Goal: Book appointment/travel/reservation

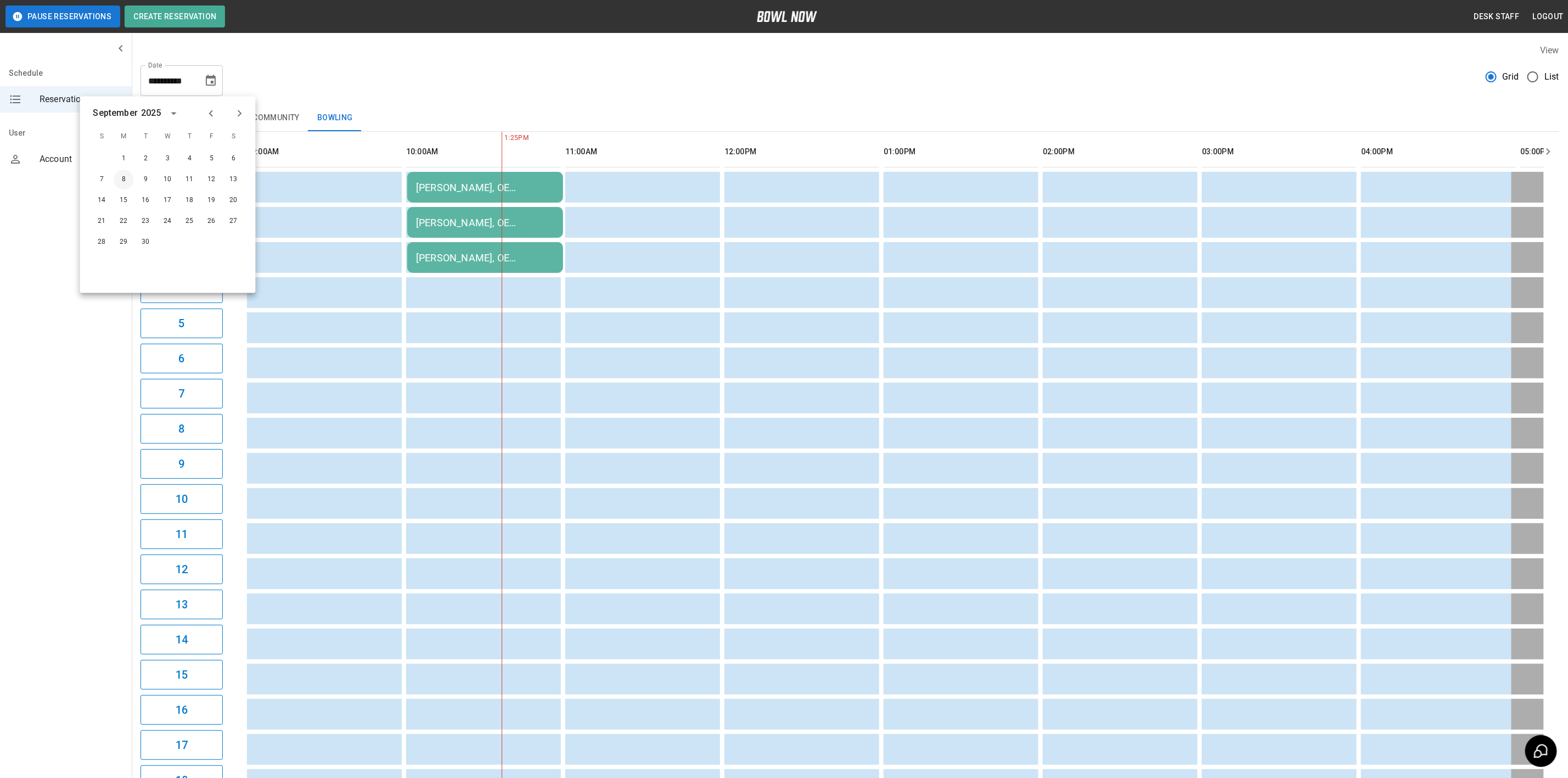
click at [122, 180] on button "8" at bounding box center [124, 180] width 20 height 20
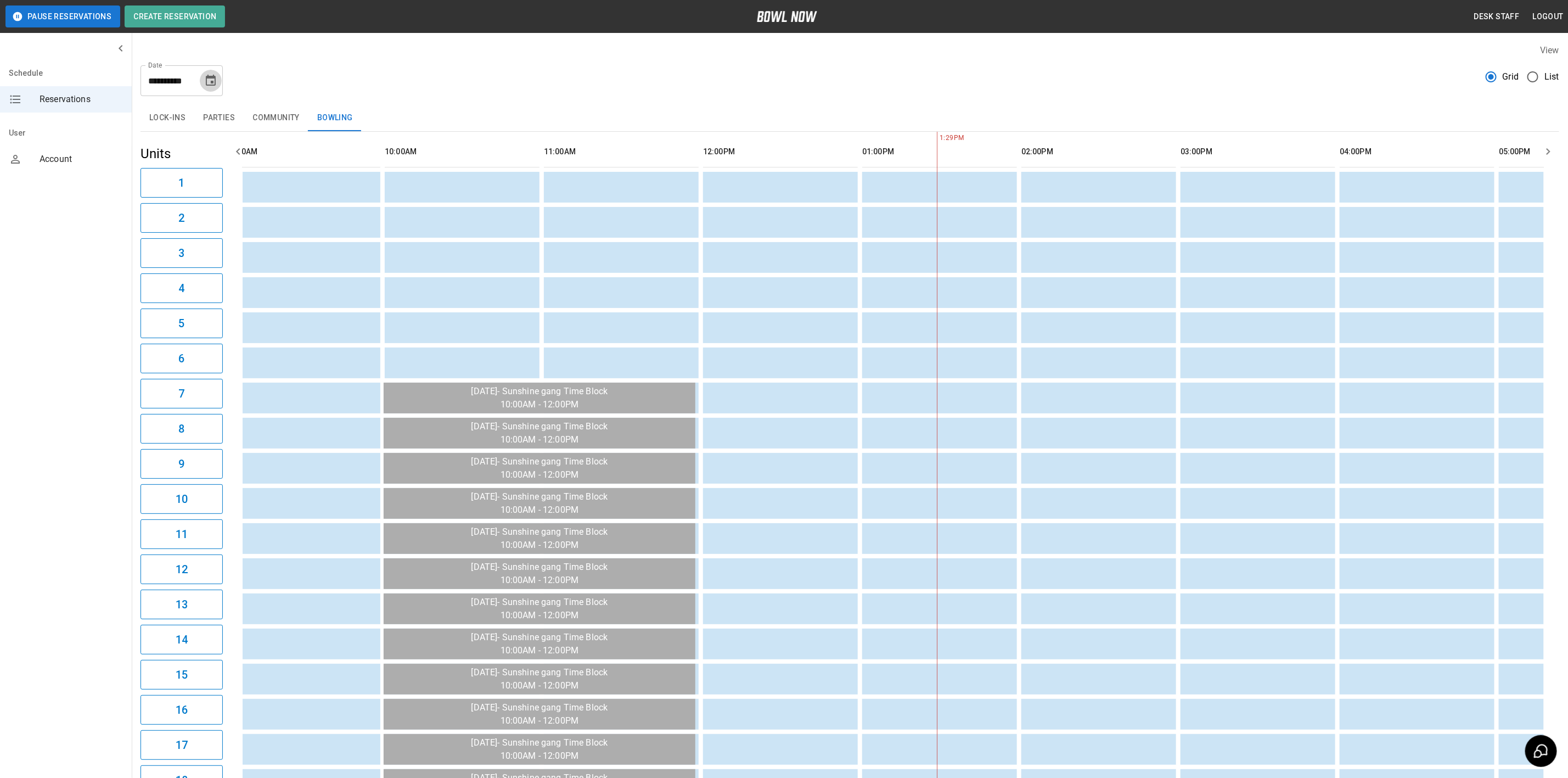
click at [202, 85] on button "Choose date, selected date is Sep 8, 2025" at bounding box center [211, 81] width 22 height 22
drag, startPoint x: 188, startPoint y: 181, endPoint x: 194, endPoint y: 277, distance: 96.2
click at [188, 181] on button "11" at bounding box center [189, 180] width 20 height 20
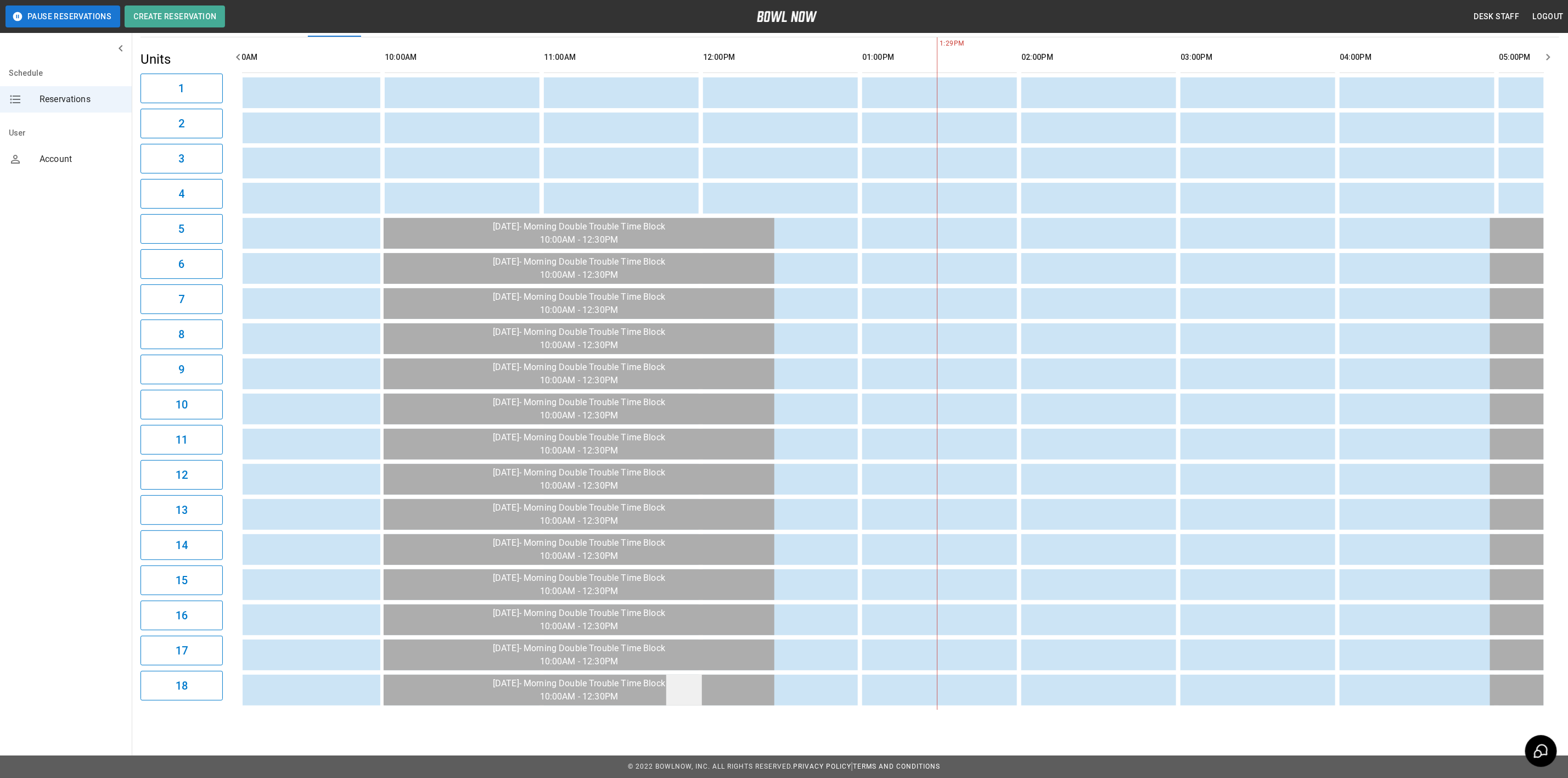
click at [689, 686] on td "sticky table" at bounding box center [683, 690] width 36 height 31
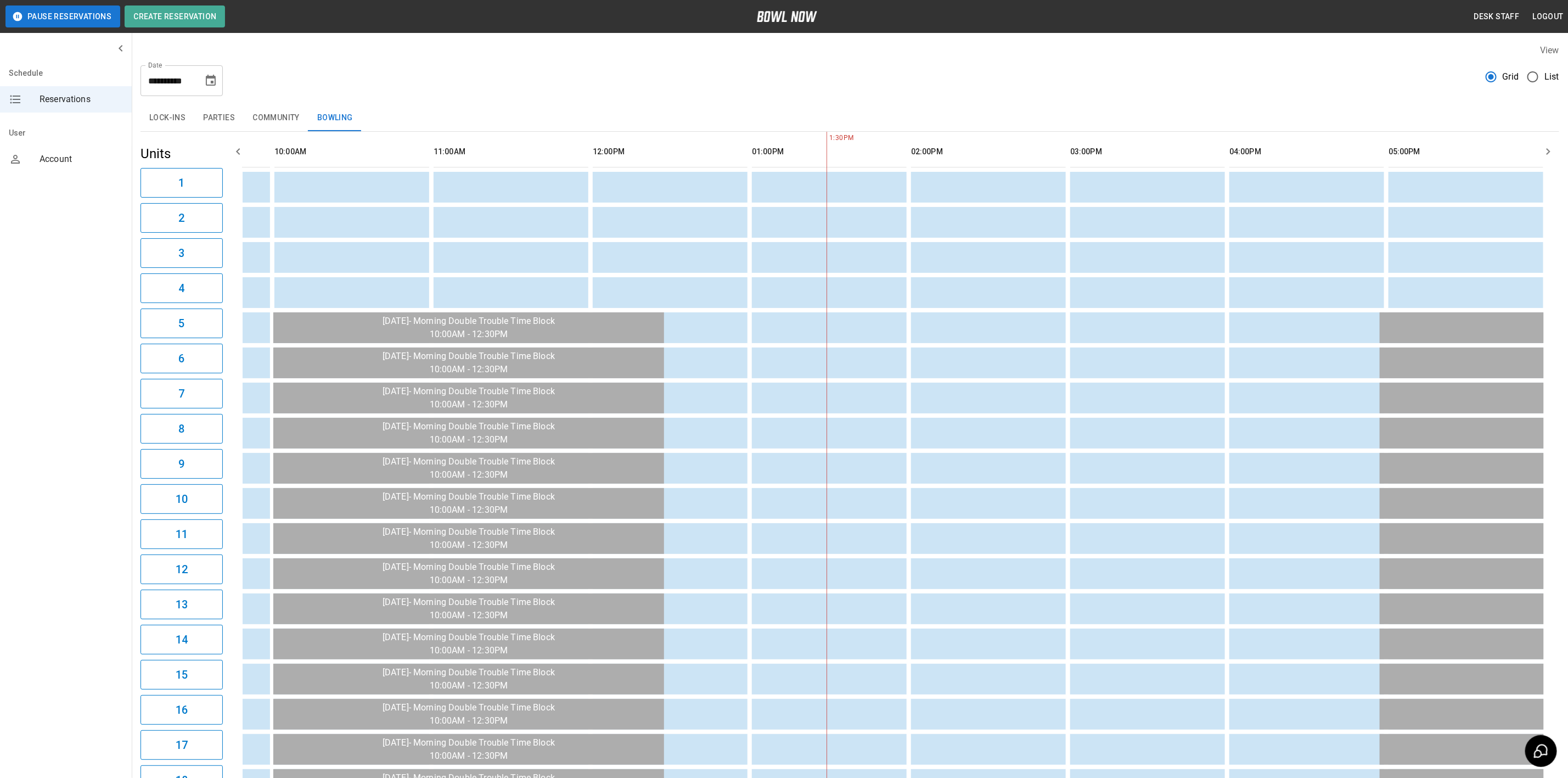
click at [214, 86] on icon "Choose date, selected date is Sep 11, 2025" at bounding box center [211, 81] width 13 height 13
drag, startPoint x: 177, startPoint y: 183, endPoint x: 541, endPoint y: 307, distance: 384.5
click at [177, 183] on button "10" at bounding box center [167, 180] width 20 height 20
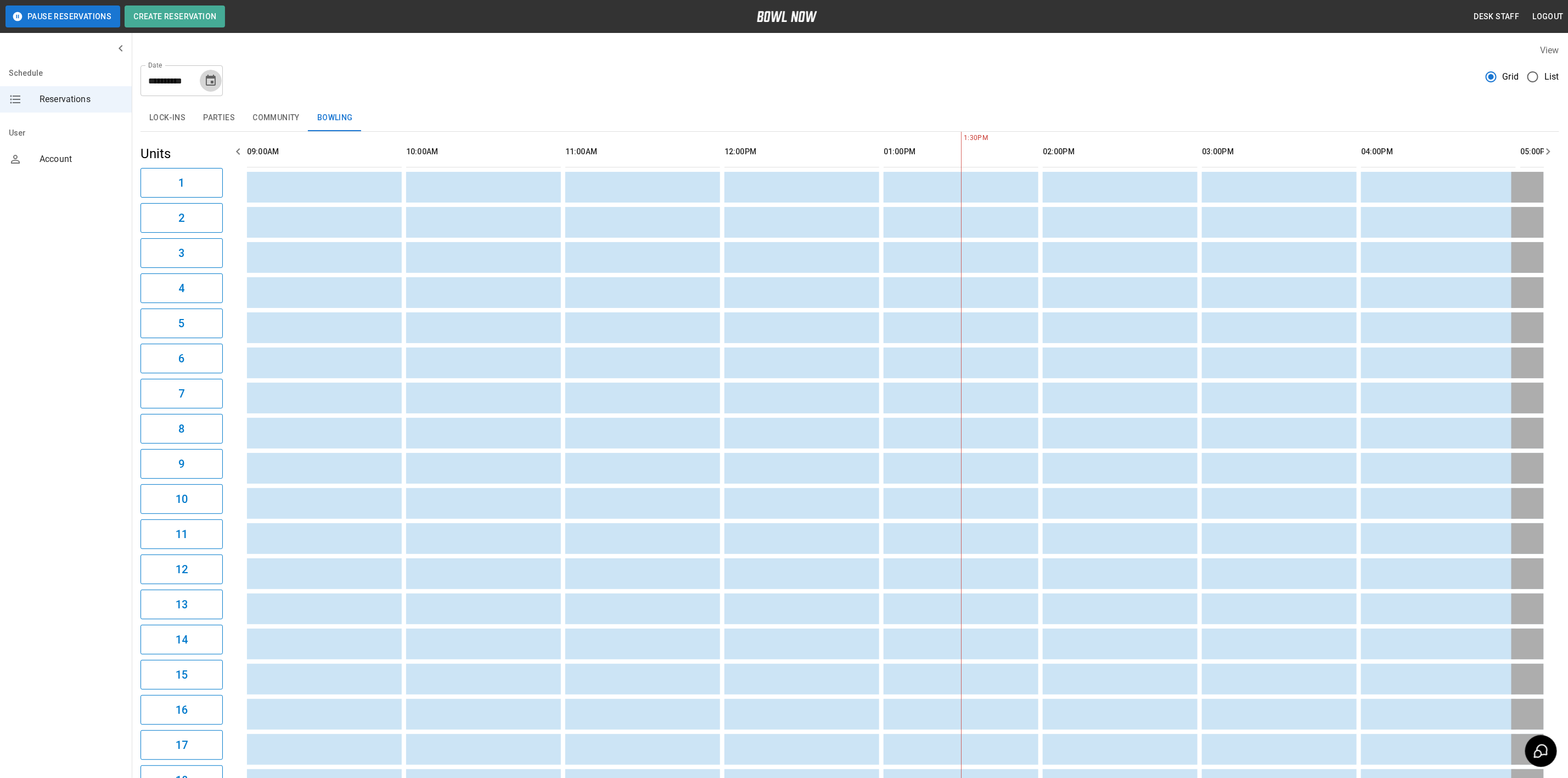
click at [208, 74] on icon "Choose date, selected date is Sep 10, 2025" at bounding box center [210, 80] width 10 height 11
click at [205, 178] on button "12" at bounding box center [211, 180] width 20 height 20
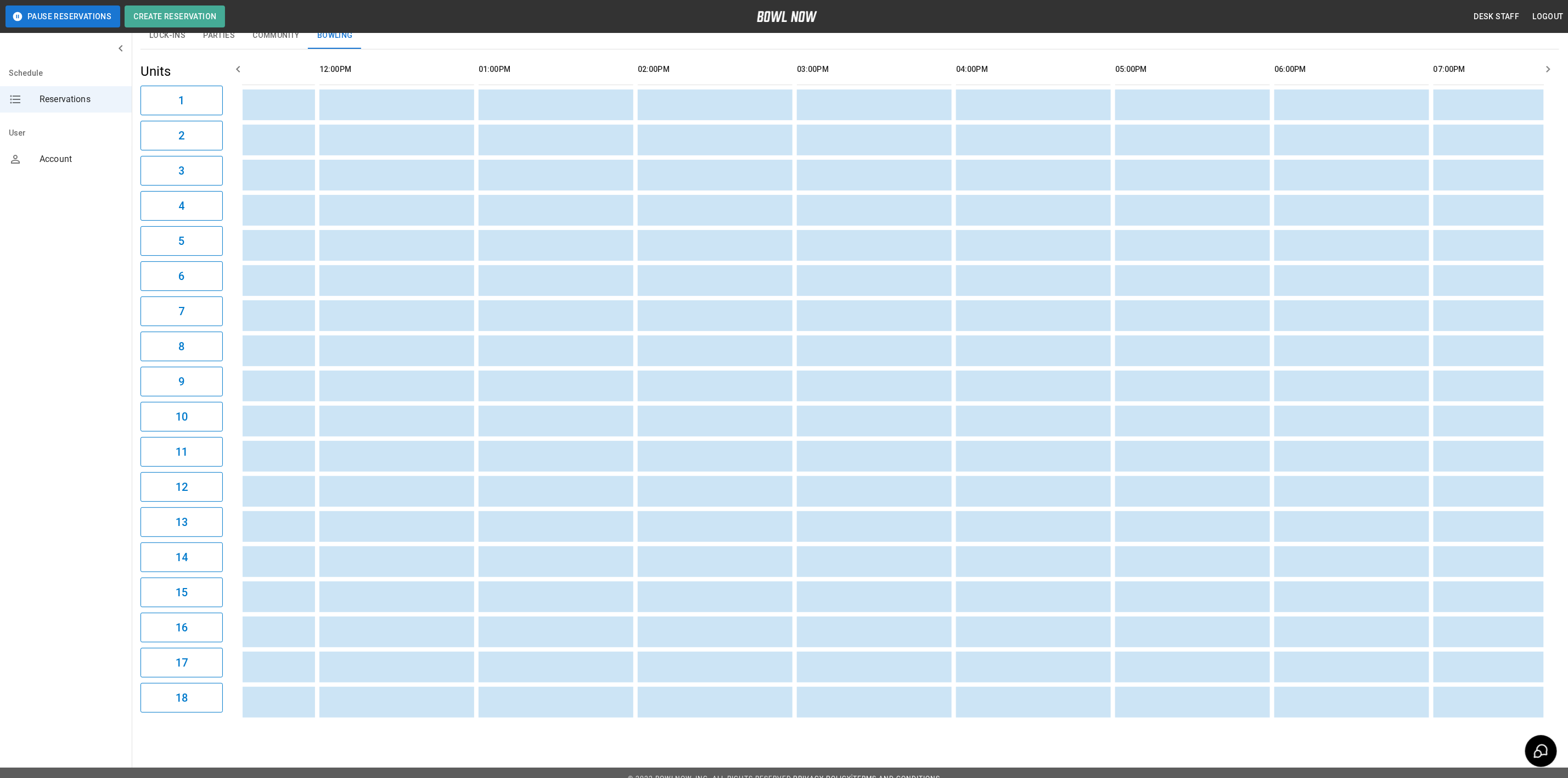
scroll to position [0, 1370]
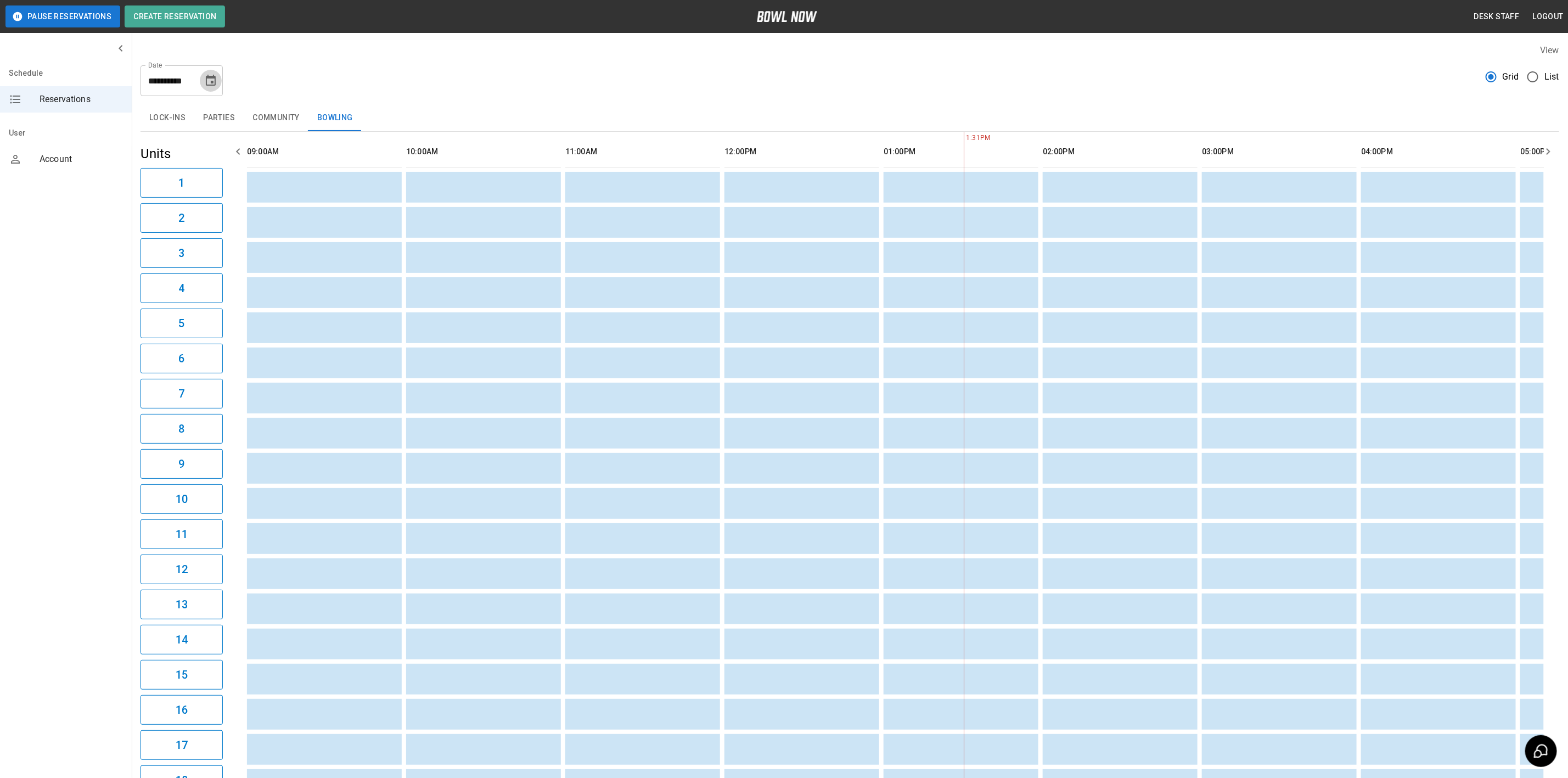
click at [214, 71] on button "Choose date, selected date is Sep 12, 2025" at bounding box center [211, 81] width 22 height 22
click at [292, 92] on div "**********" at bounding box center [850, 76] width 1419 height 39
click at [314, 70] on div "**********" at bounding box center [850, 76] width 1419 height 39
click at [213, 81] on icon "Choose date, selected date is Sep 12, 2025" at bounding box center [210, 80] width 10 height 11
click at [129, 182] on button "8" at bounding box center [124, 180] width 20 height 20
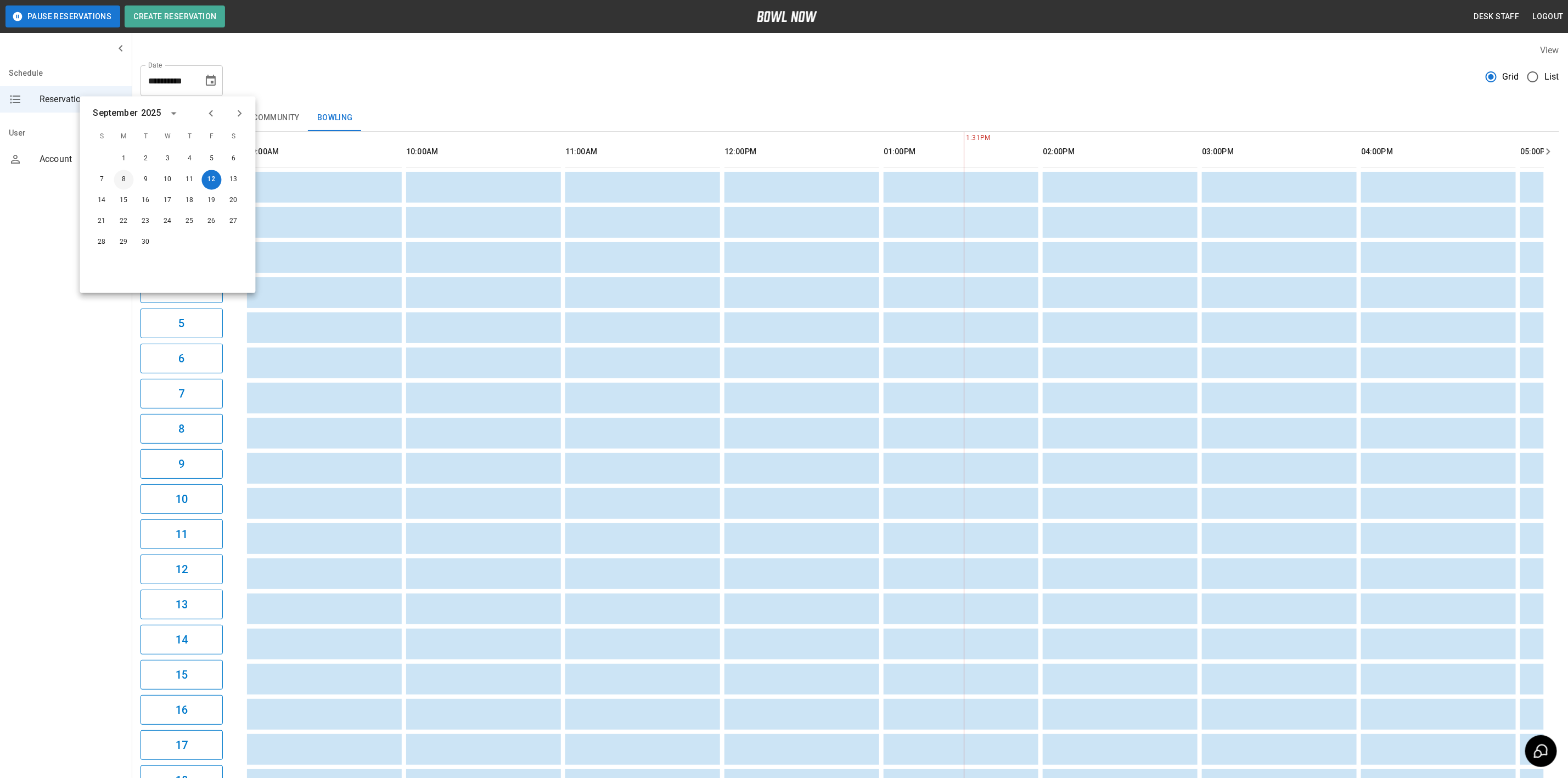
type input "**********"
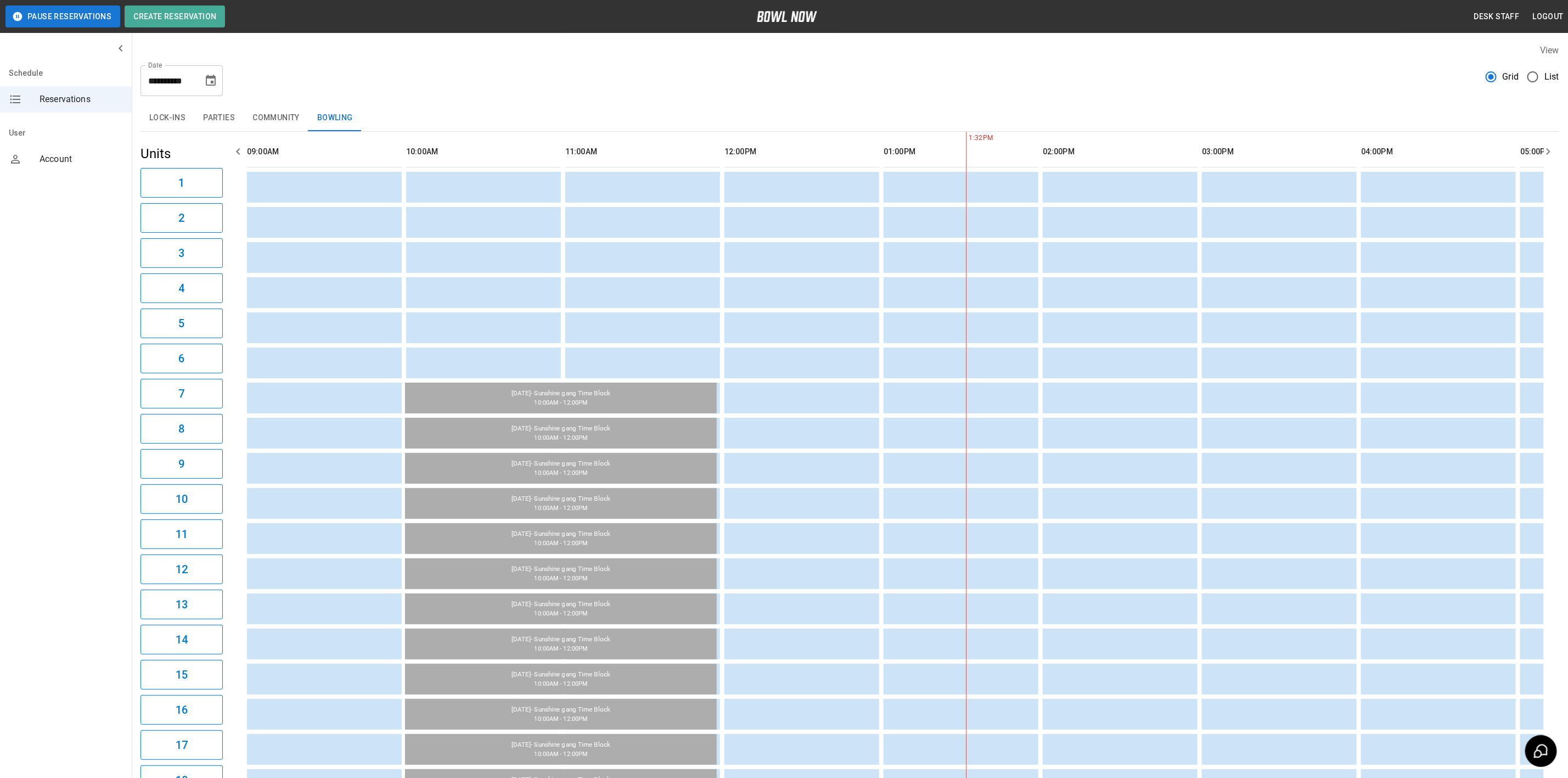
click at [209, 109] on button "Parties" at bounding box center [219, 118] width 49 height 27
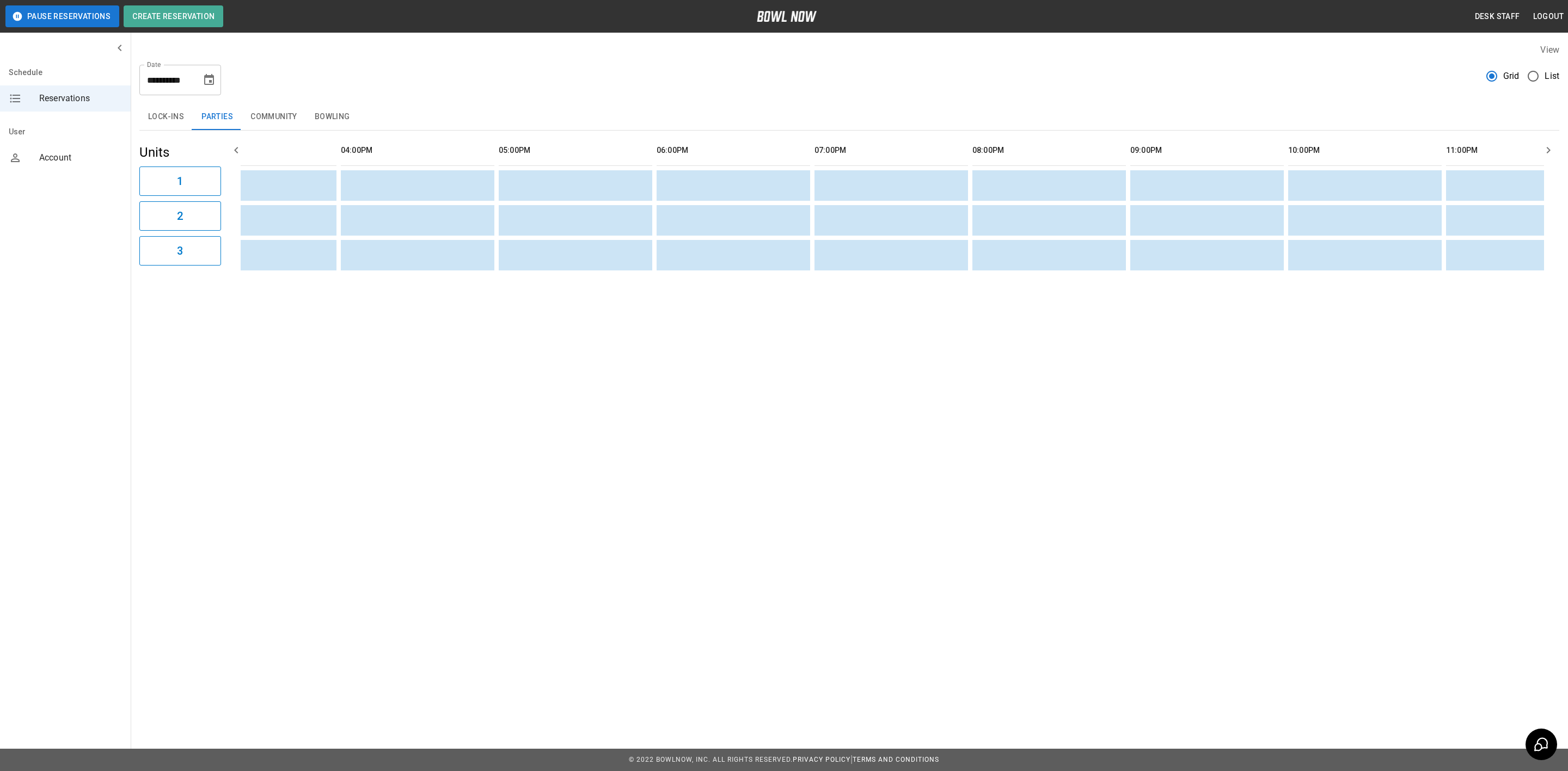
scroll to position [0, 727]
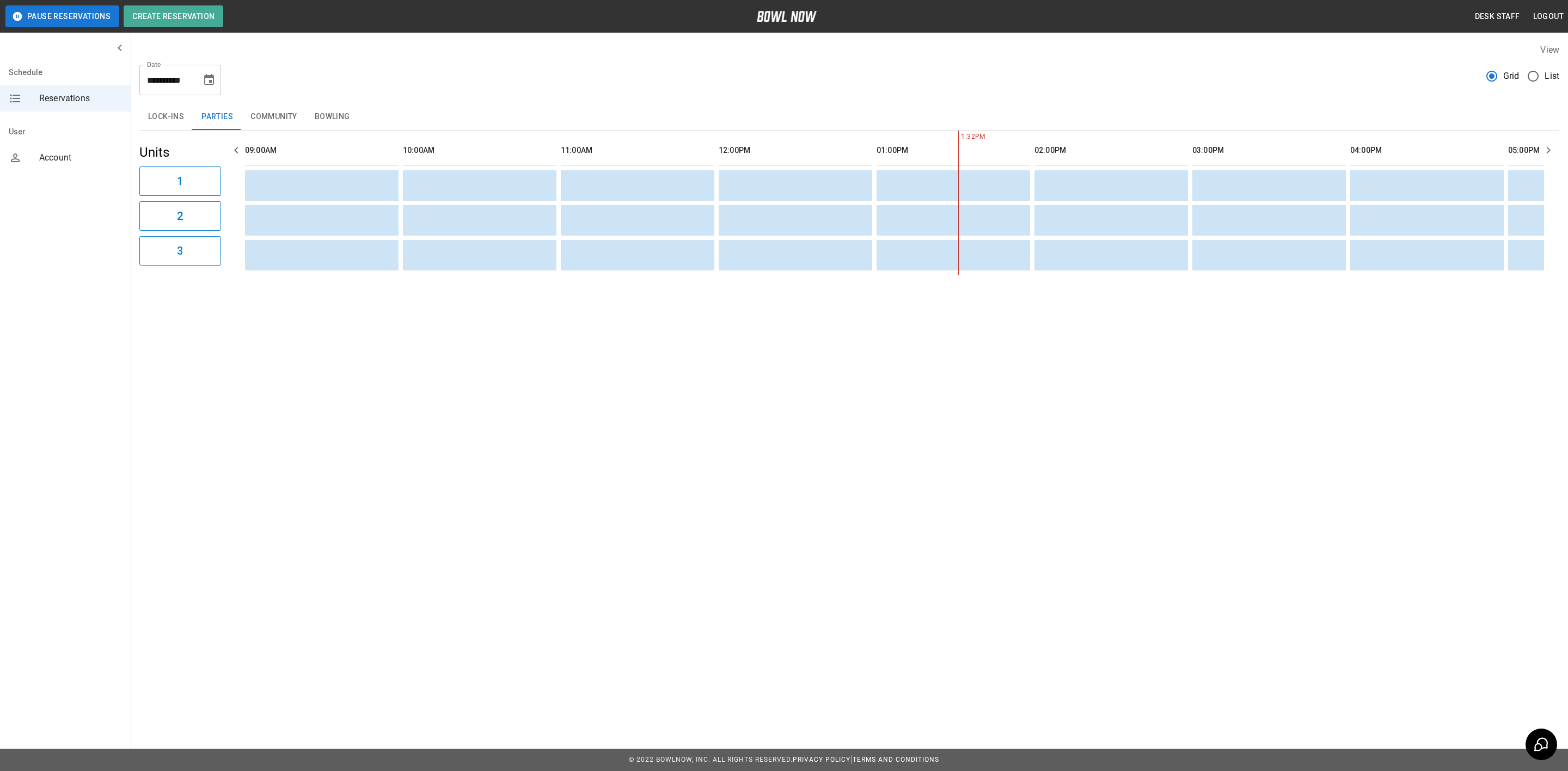
drag, startPoint x: 337, startPoint y: 116, endPoint x: 389, endPoint y: 100, distance: 54.4
click at [344, 113] on button "Bowling" at bounding box center [332, 117] width 53 height 26
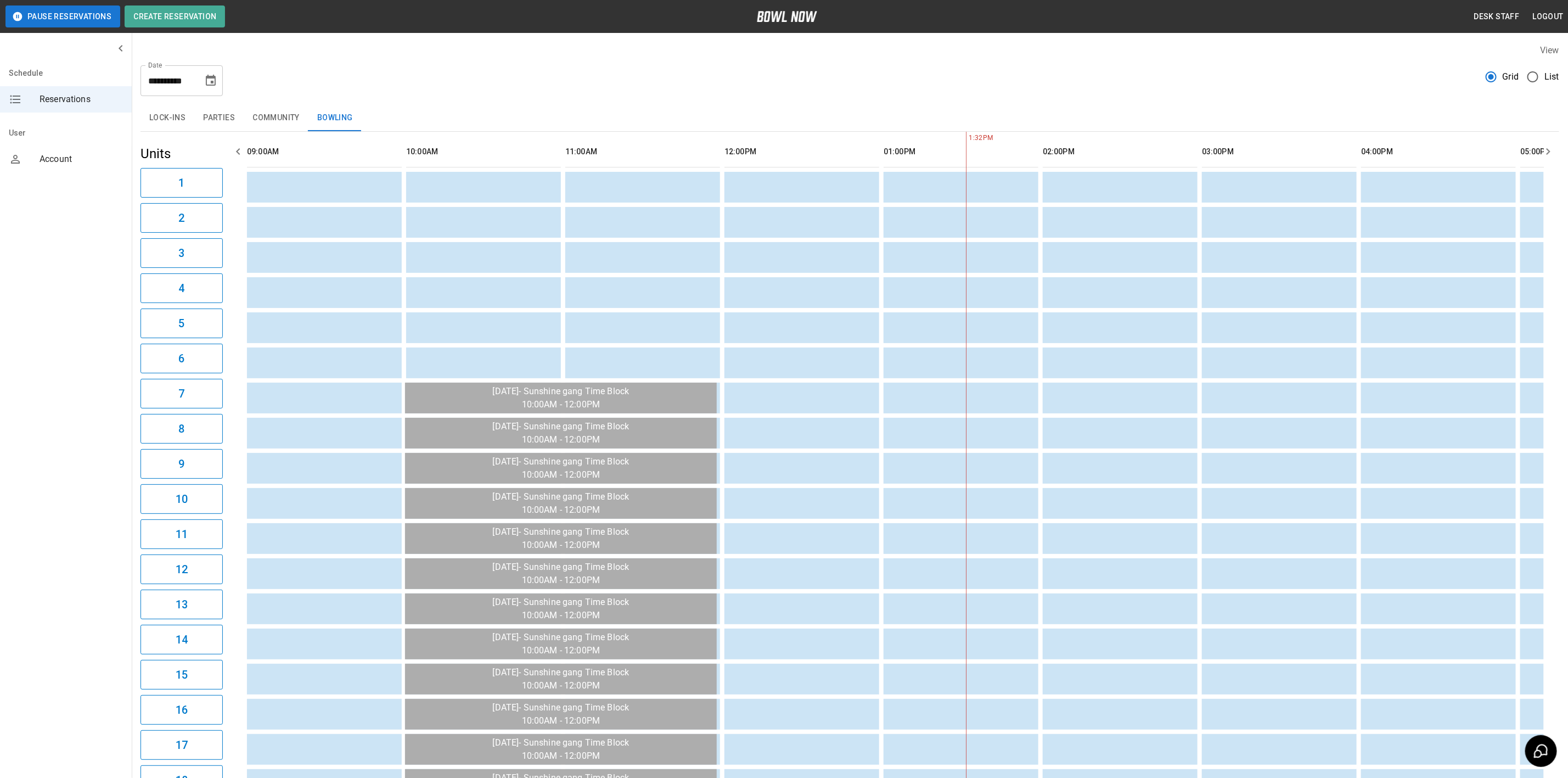
click at [219, 82] on button "Choose date, selected date is Sep 8, 2025" at bounding box center [211, 81] width 22 height 22
click at [213, 111] on icon "Previous month" at bounding box center [211, 114] width 13 height 13
click at [244, 107] on icon "Next month" at bounding box center [240, 114] width 13 height 13
click at [507, 44] on div "View" at bounding box center [850, 50] width 1419 height 13
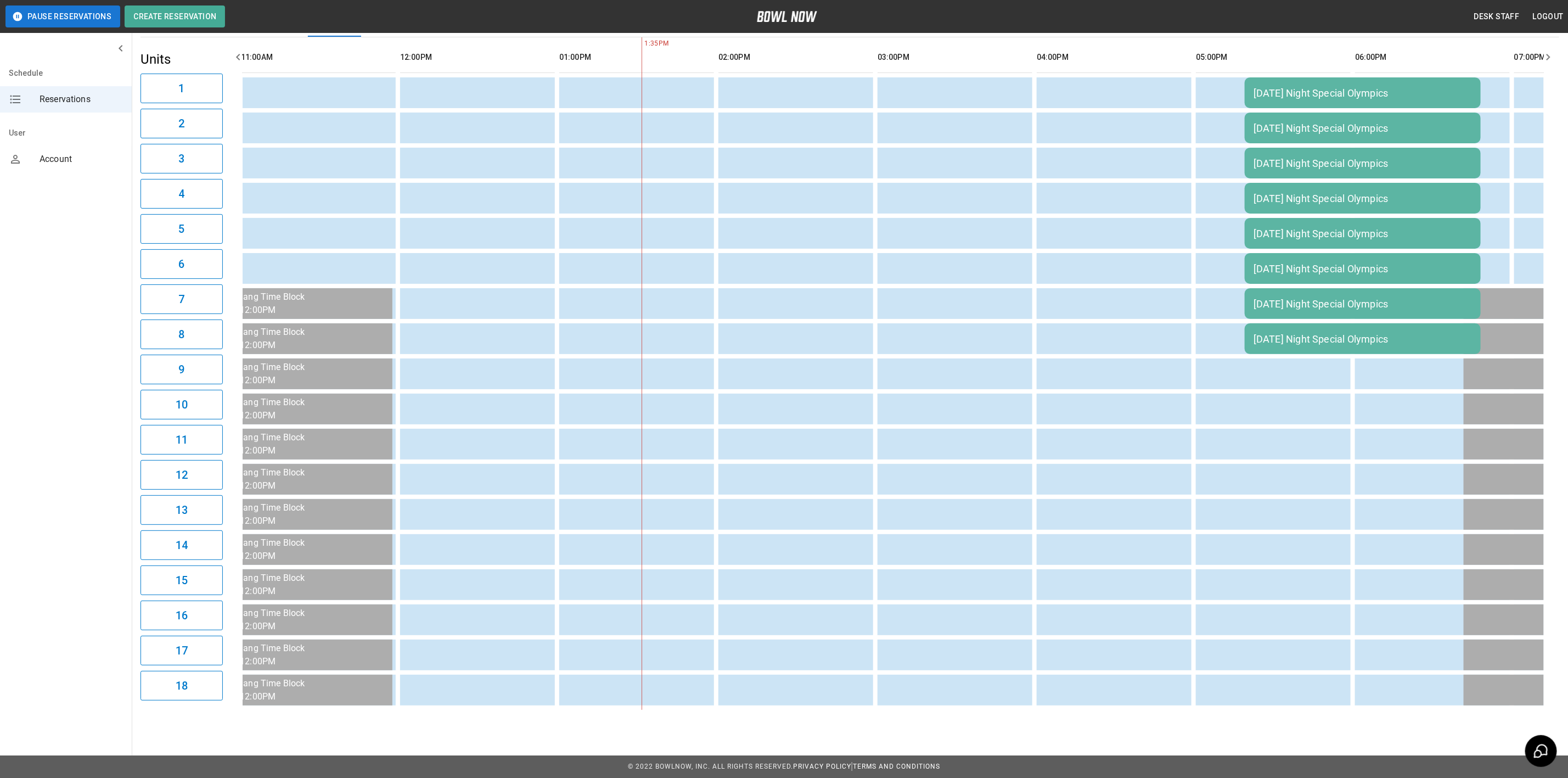
scroll to position [0, 320]
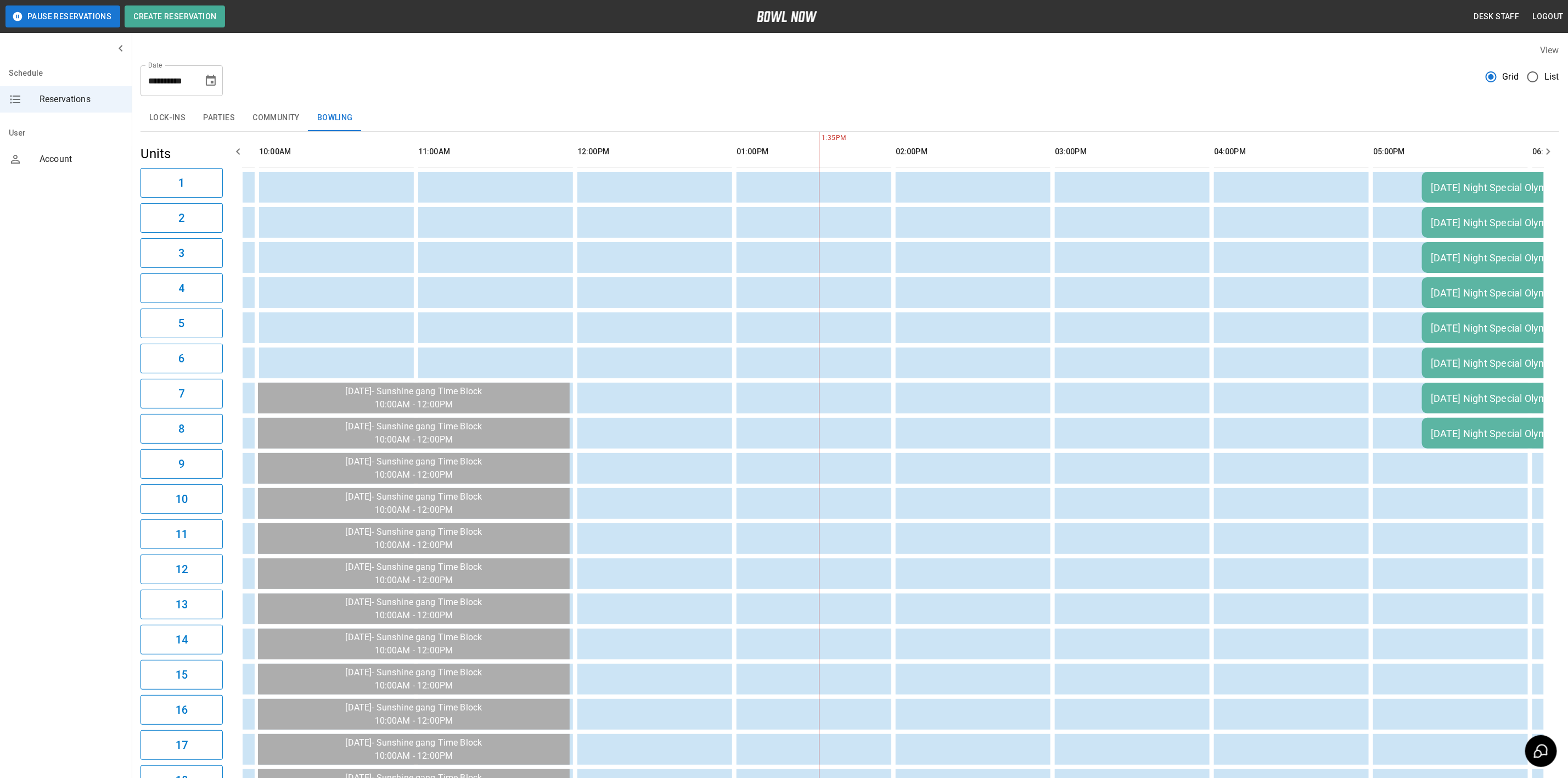
click at [214, 83] on icon "Choose date, selected date is Sep 8, 2025" at bounding box center [211, 81] width 13 height 13
click at [150, 178] on button "9" at bounding box center [146, 180] width 20 height 20
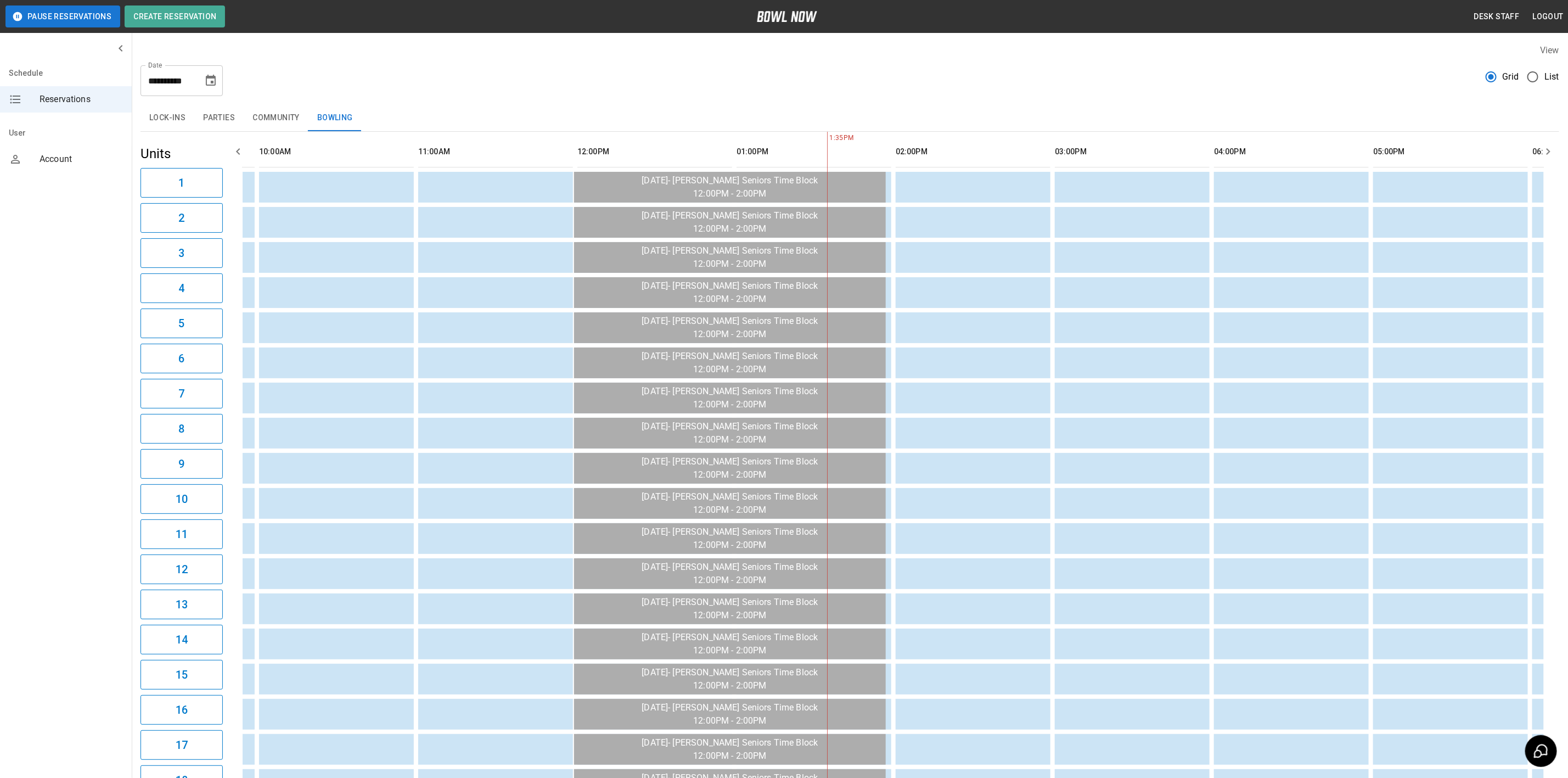
drag, startPoint x: 185, startPoint y: 53, endPoint x: 196, endPoint y: 70, distance: 20.2
click at [185, 53] on div "View" at bounding box center [850, 50] width 1419 height 13
drag, startPoint x: 204, startPoint y: 76, endPoint x: 209, endPoint y: 79, distance: 5.8
click at [206, 78] on div "**********" at bounding box center [181, 81] width 82 height 31
click at [209, 79] on icon "Choose date, selected date is Sep 9, 2025" at bounding box center [211, 81] width 13 height 13
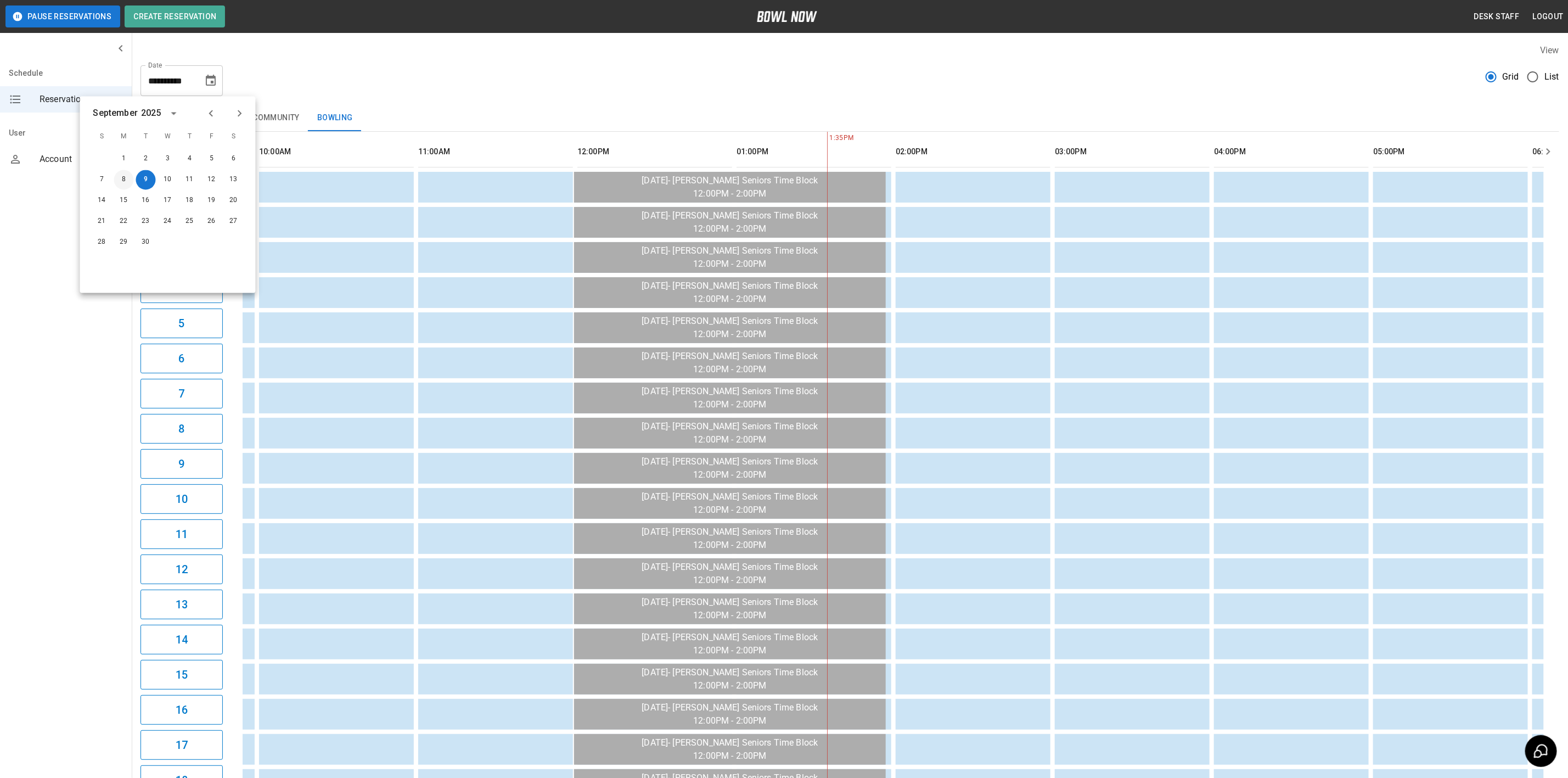
drag, startPoint x: 120, startPoint y: 176, endPoint x: 378, endPoint y: 101, distance: 268.7
click at [120, 176] on button "8" at bounding box center [124, 180] width 20 height 20
type input "**********"
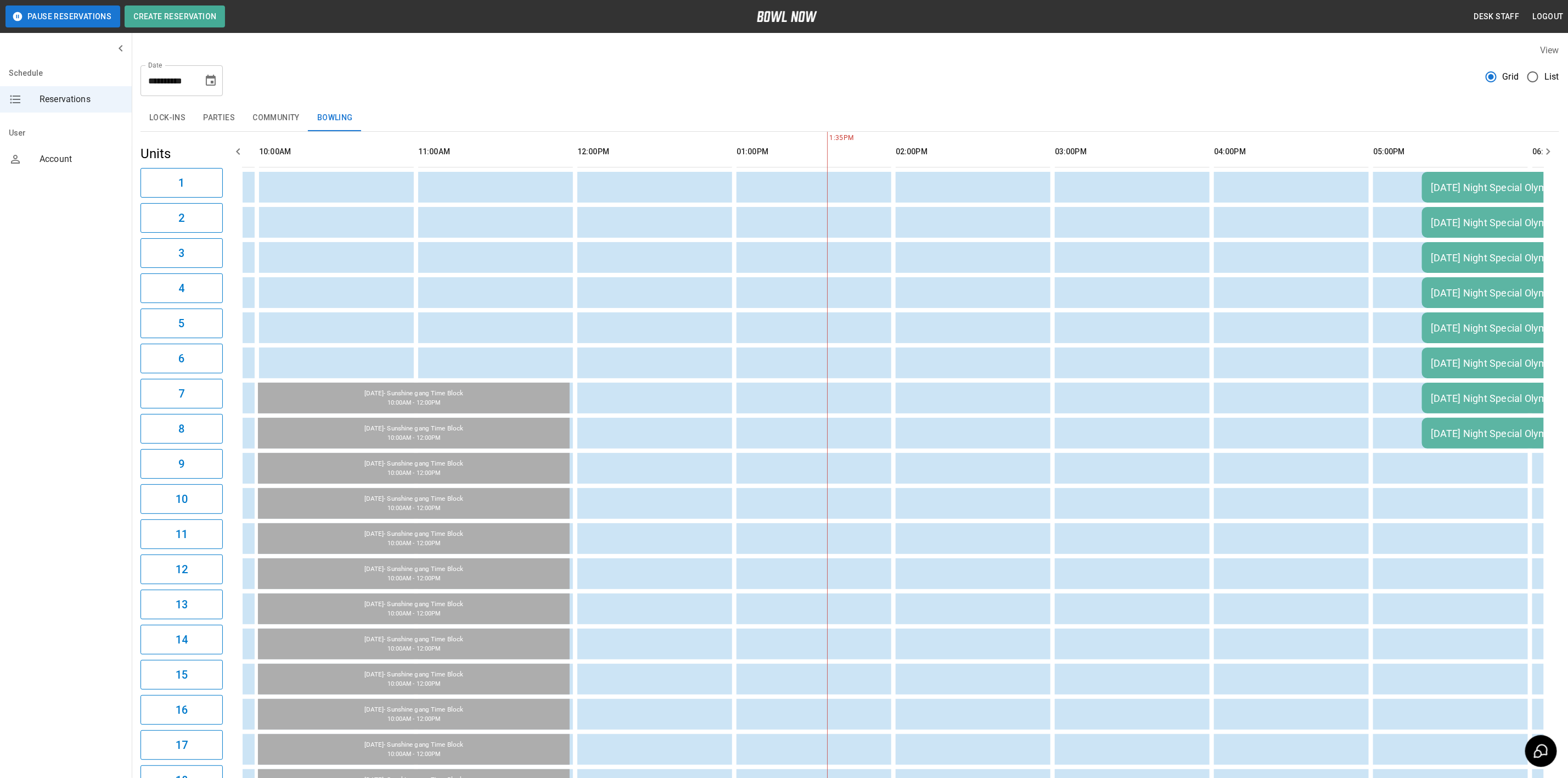
drag, startPoint x: 428, startPoint y: 89, endPoint x: 374, endPoint y: 111, distance: 58.3
click at [428, 89] on div "**********" at bounding box center [850, 76] width 1419 height 39
click at [283, 125] on button "Community" at bounding box center [276, 118] width 65 height 27
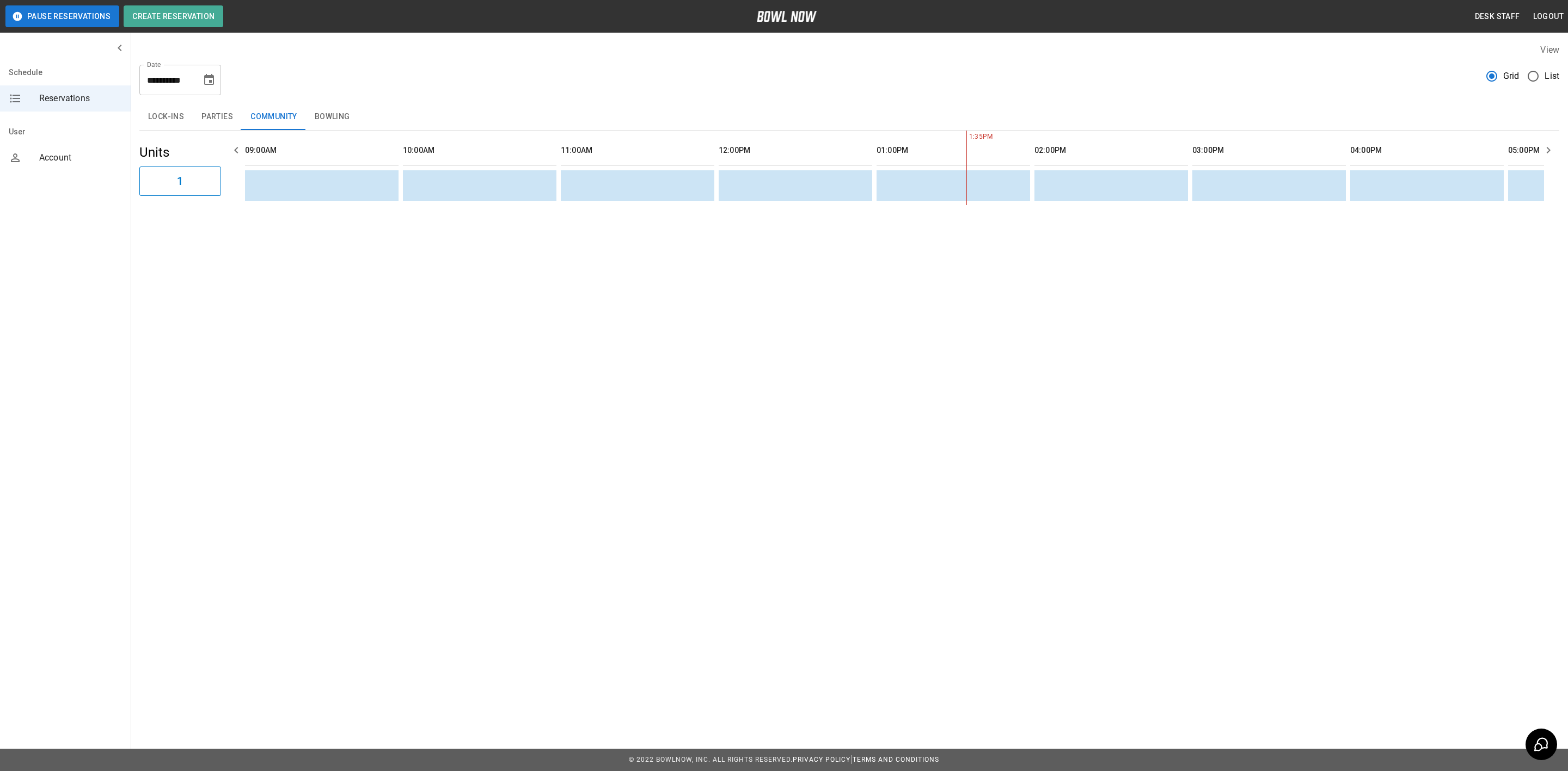
click at [219, 126] on button "Parties" at bounding box center [217, 117] width 49 height 26
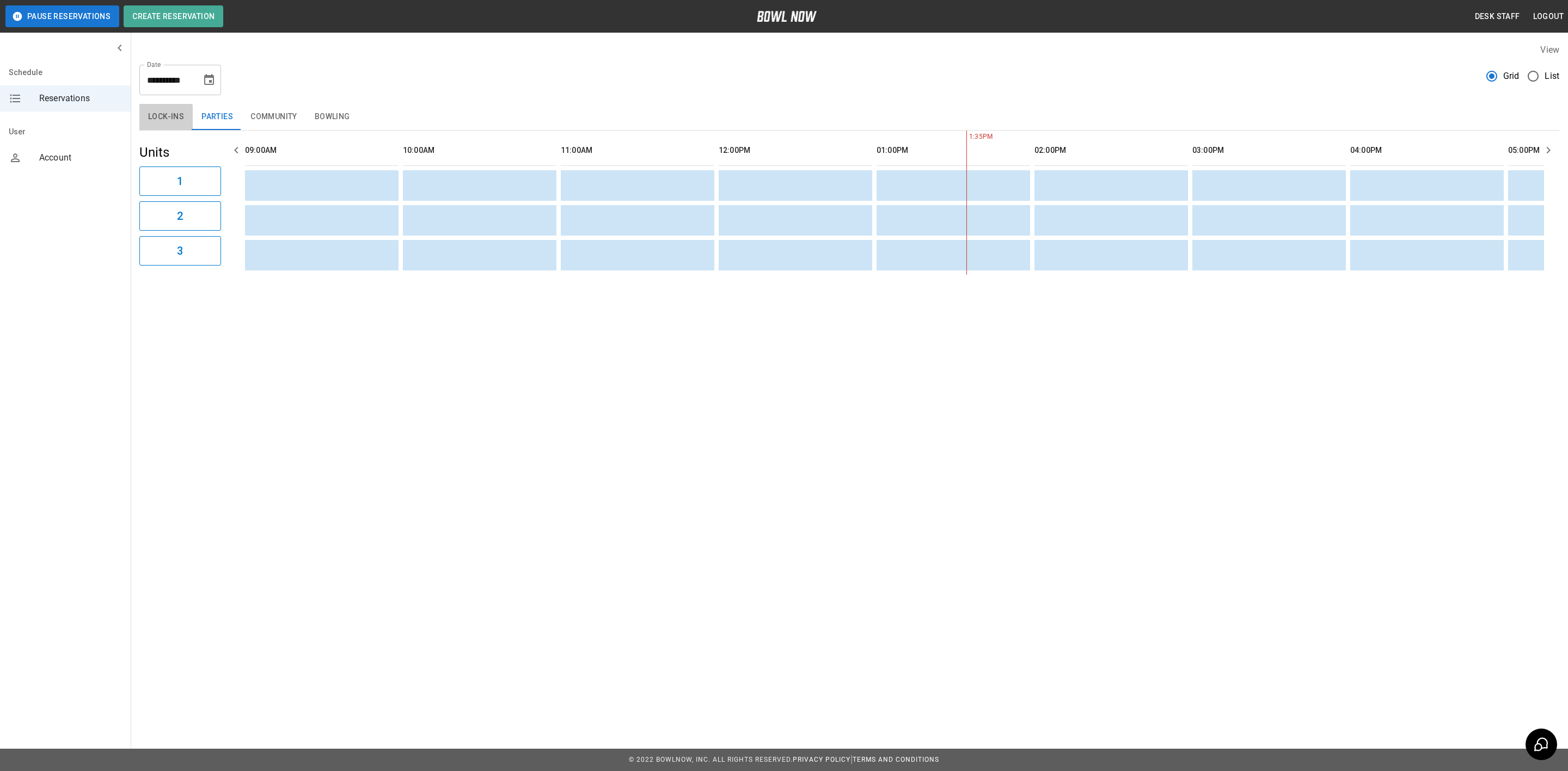
click at [150, 117] on button "Lock-ins" at bounding box center [165, 117] width 53 height 26
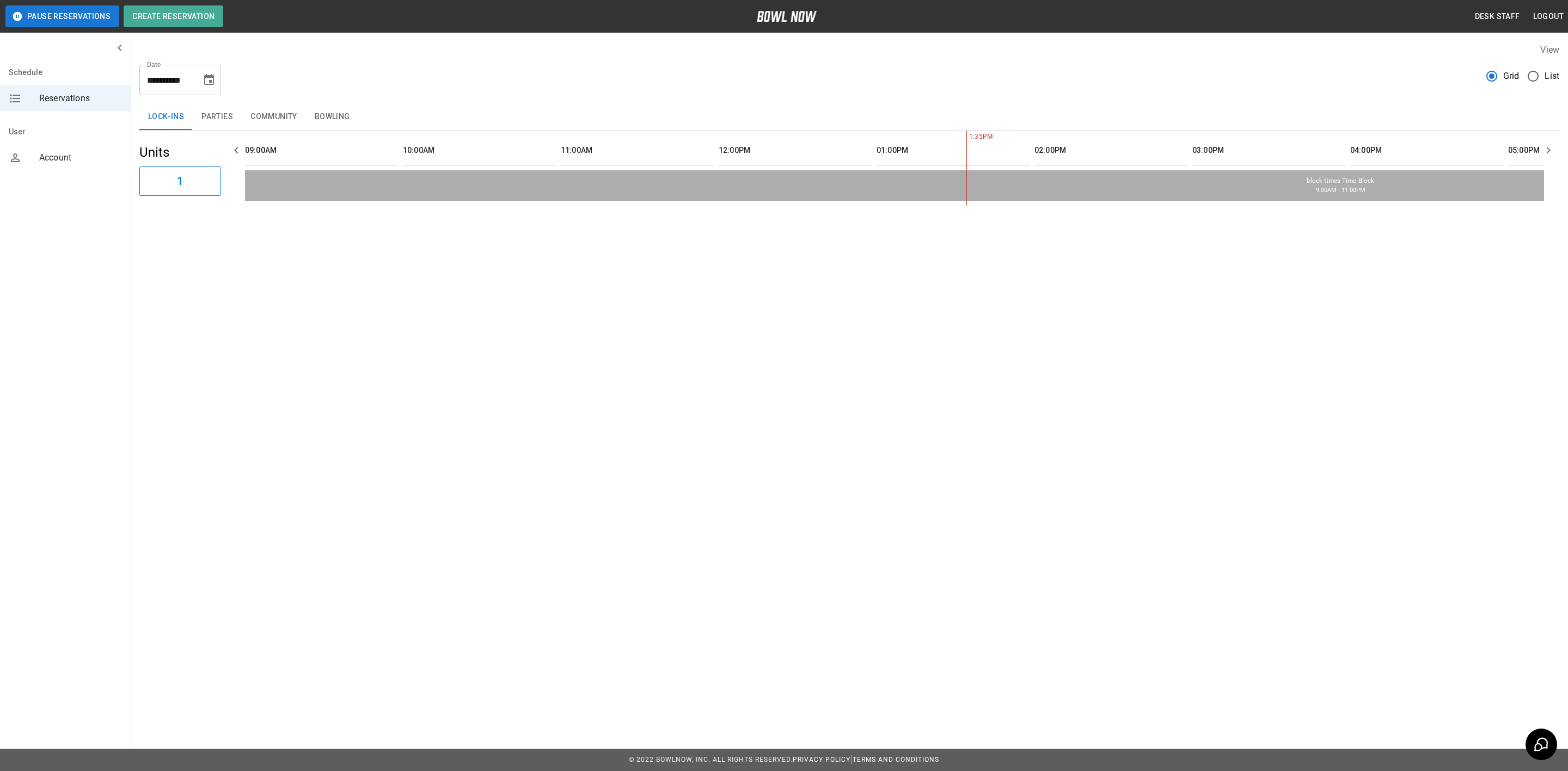
click at [210, 122] on button "Parties" at bounding box center [217, 117] width 49 height 26
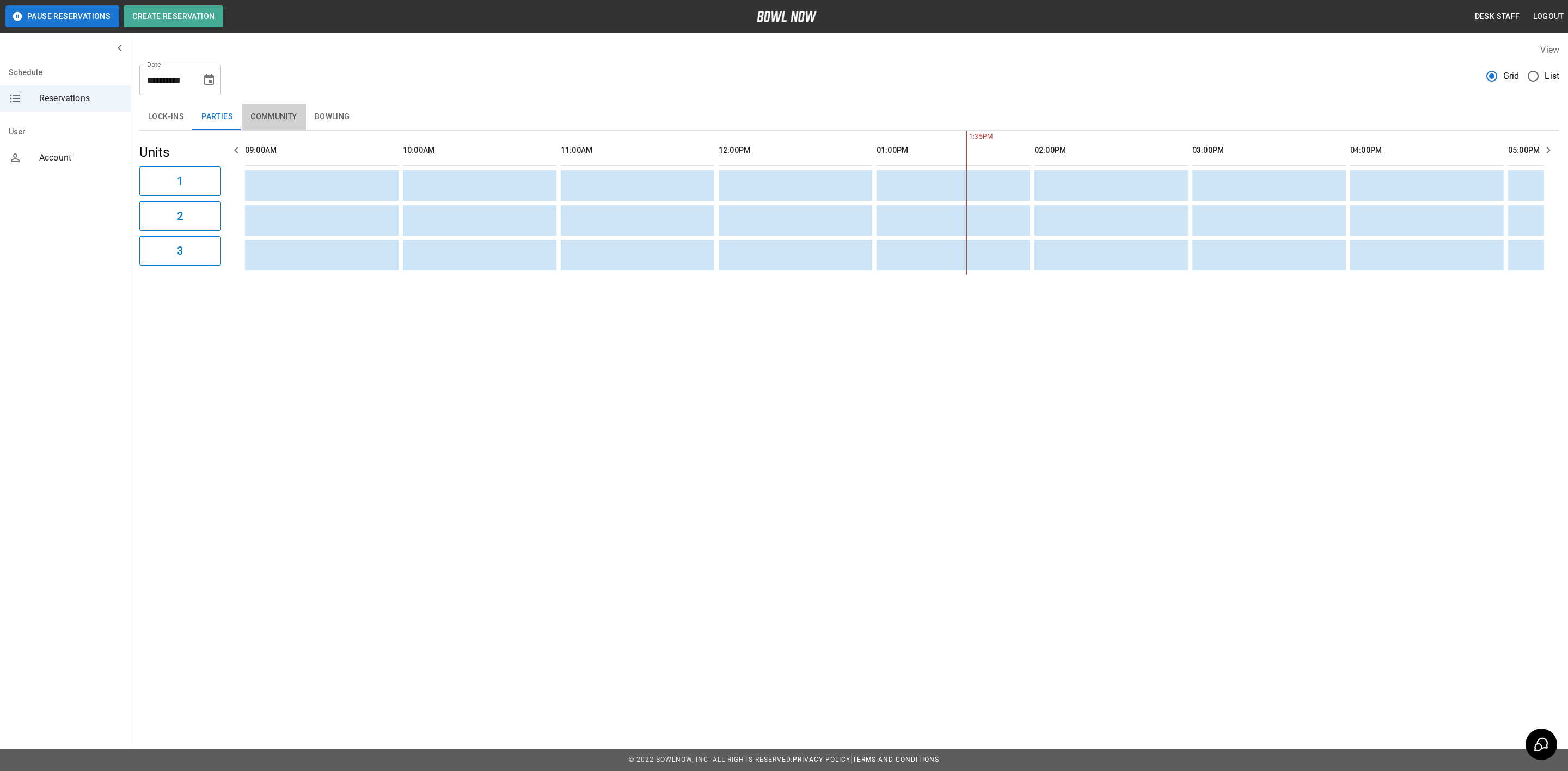
drag, startPoint x: 284, startPoint y: 111, endPoint x: 275, endPoint y: 114, distance: 9.5
click at [283, 111] on button "Community" at bounding box center [274, 117] width 64 height 26
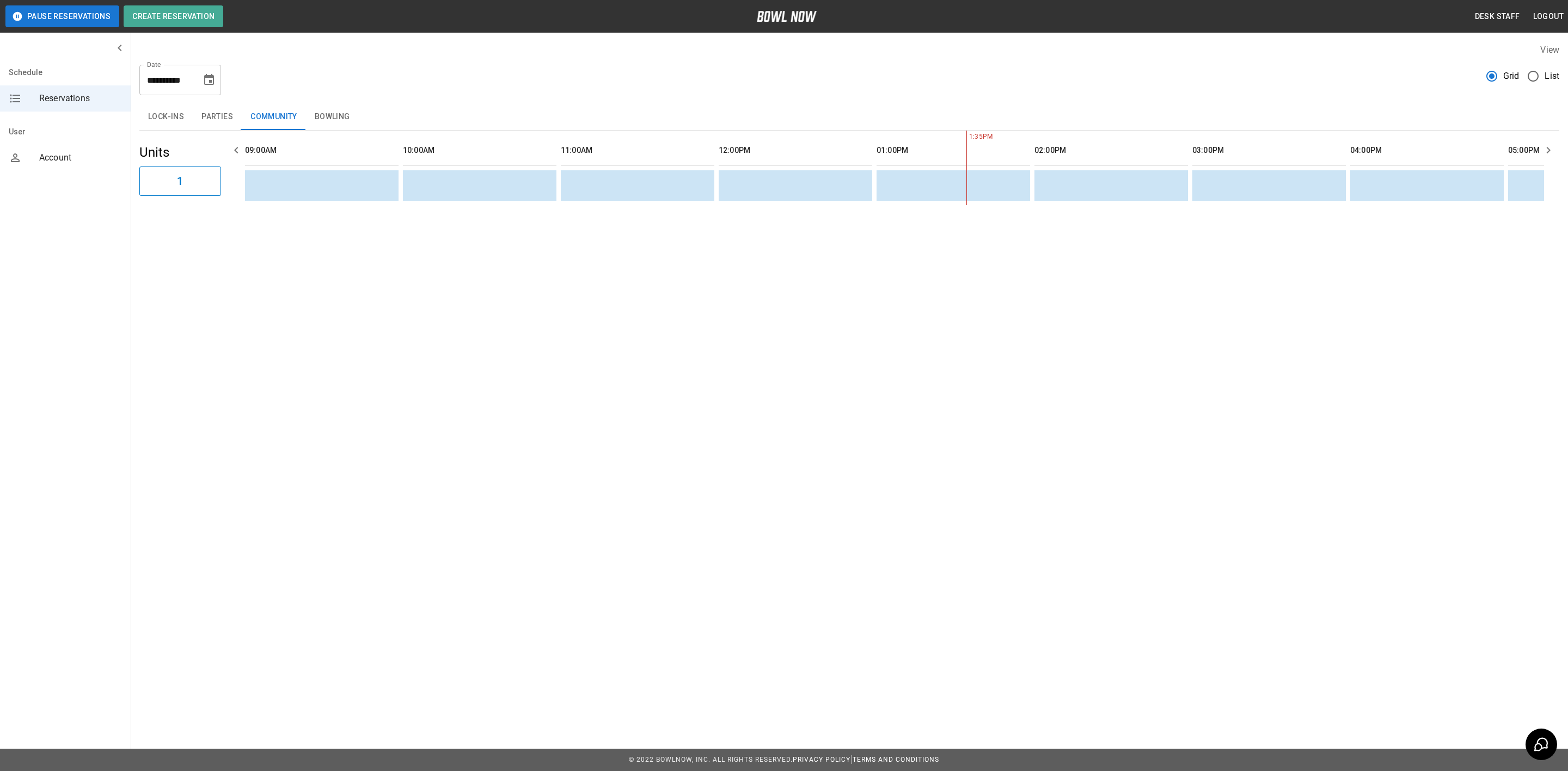
click at [210, 117] on button "Parties" at bounding box center [217, 117] width 49 height 26
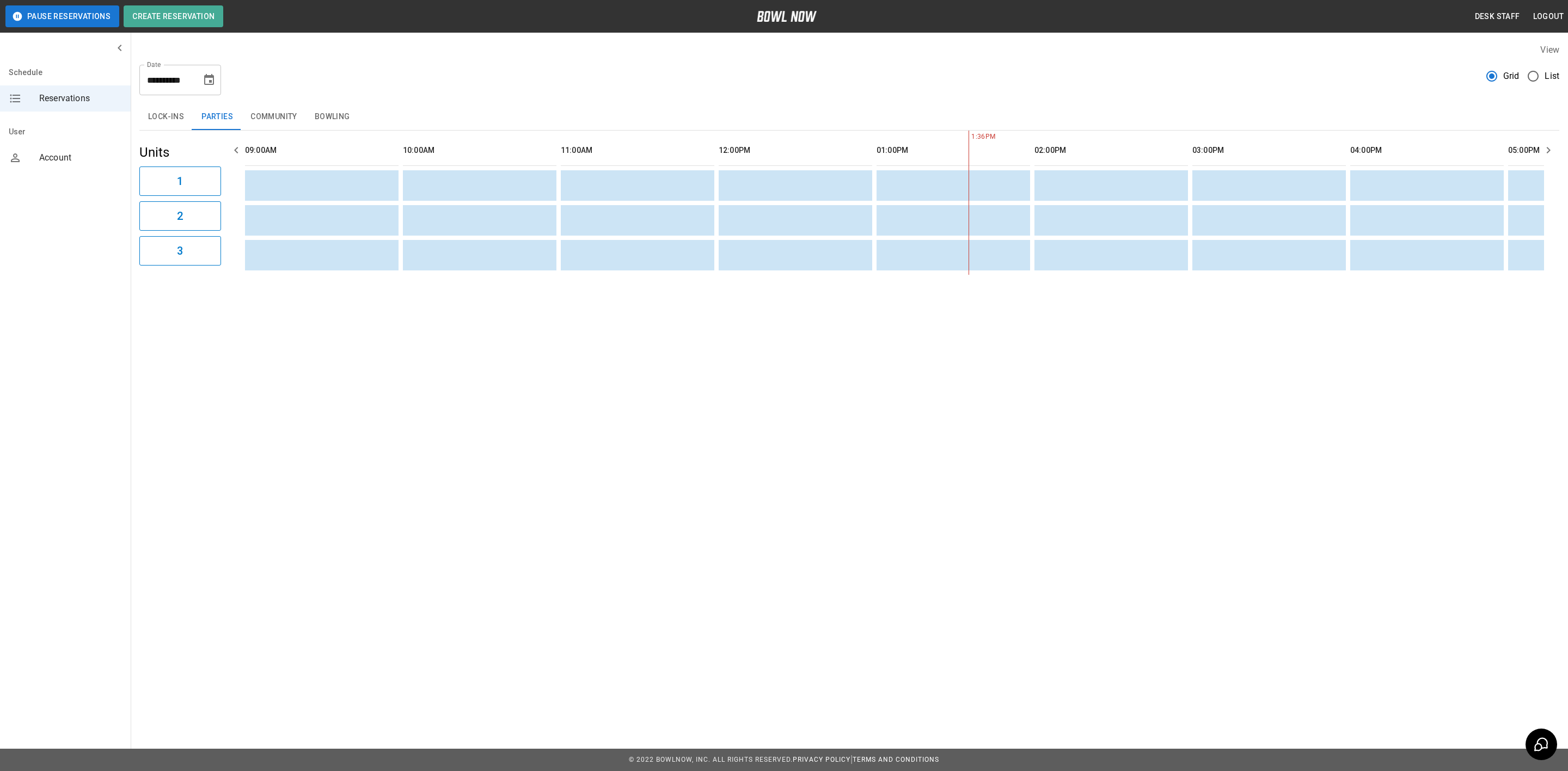
click at [268, 113] on button "Community" at bounding box center [274, 117] width 64 height 26
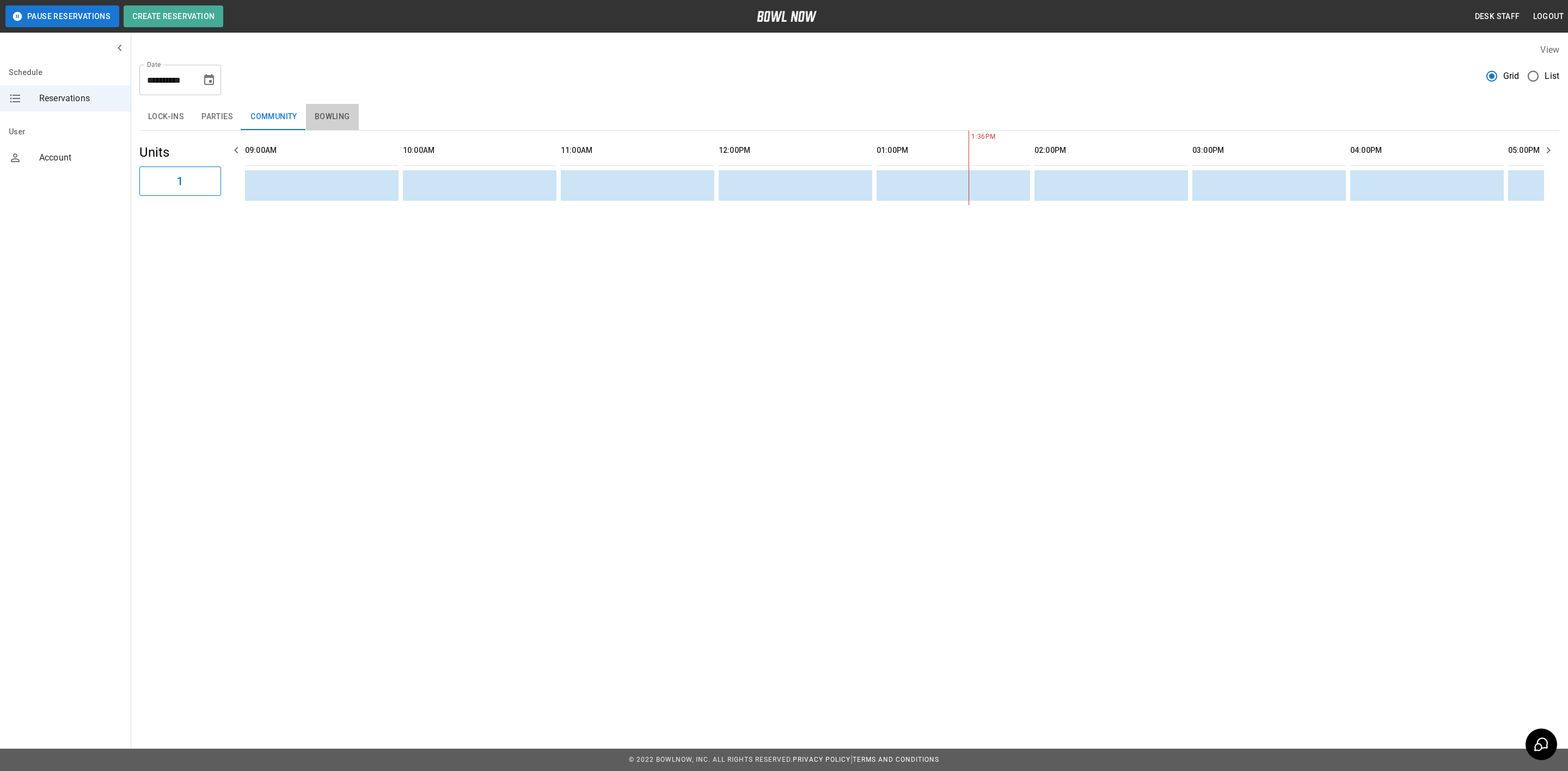
click at [333, 117] on button "Bowling" at bounding box center [332, 117] width 53 height 26
